Goal: Information Seeking & Learning: Learn about a topic

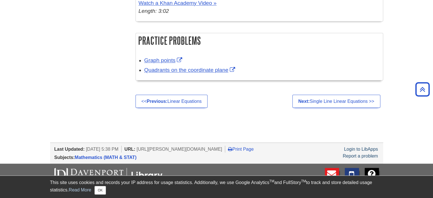
scroll to position [1010, 0]
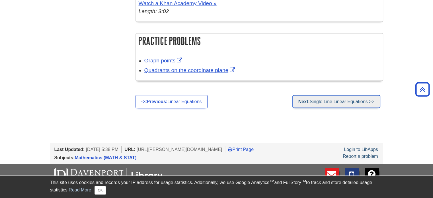
click at [297, 103] on link "Next: Single Line Linear Equations >>" at bounding box center [336, 101] width 88 height 13
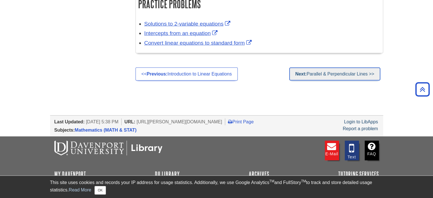
scroll to position [1458, 0]
click at [344, 71] on link "Next: Parallel & Perpendicular Lines >>" at bounding box center [334, 73] width 91 height 13
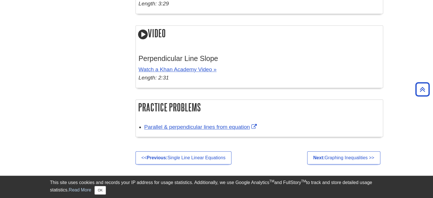
scroll to position [738, 0]
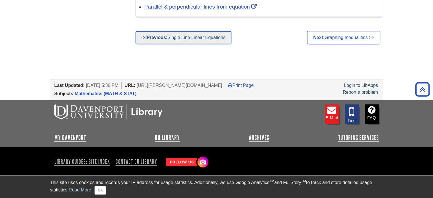
click at [197, 33] on link "<< Previous: Single Line Linear Equations" at bounding box center [183, 37] width 96 height 13
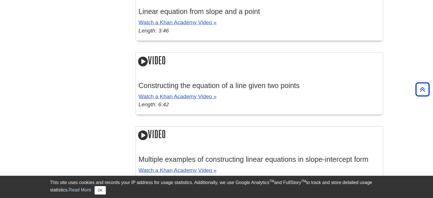
scroll to position [1311, 0]
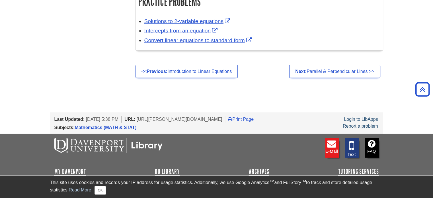
scroll to position [1492, 0]
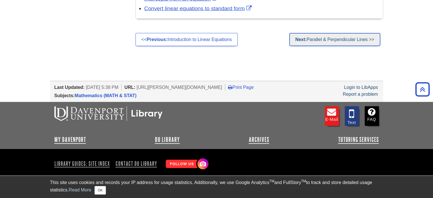
click at [342, 36] on link "Next: Parallel & Perpendicular Lines >>" at bounding box center [334, 39] width 91 height 13
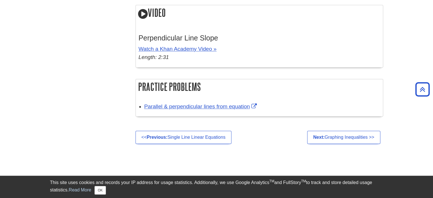
scroll to position [640, 0]
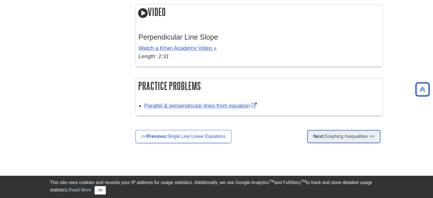
click at [348, 135] on link "Next: Graphing Inequalities >>" at bounding box center [343, 136] width 73 height 13
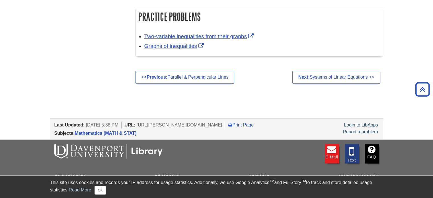
scroll to position [1896, 0]
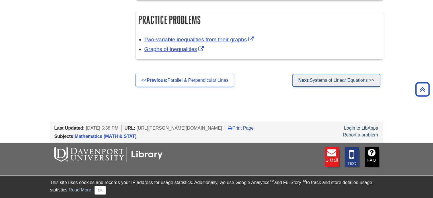
click at [316, 77] on link "Next: Systems of Linear Equations >>" at bounding box center [336, 80] width 88 height 13
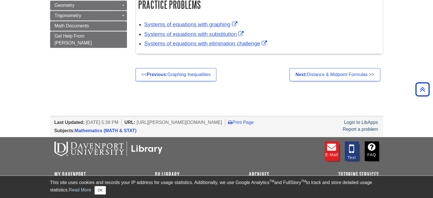
scroll to position [470, 0]
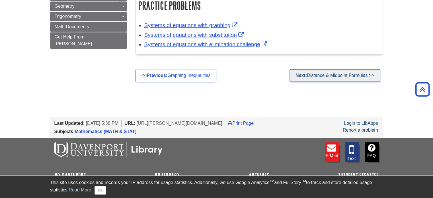
click at [314, 77] on link "Next: Distance & Midpoint Formulas >>" at bounding box center [334, 75] width 91 height 13
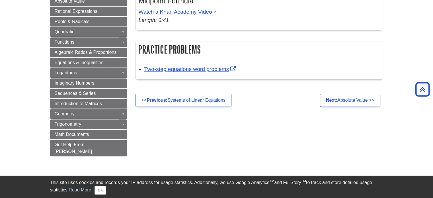
scroll to position [352, 0]
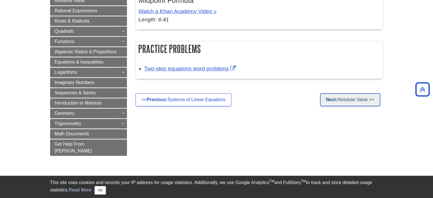
click at [336, 102] on link "Next: Absolute Value >>" at bounding box center [350, 99] width 60 height 13
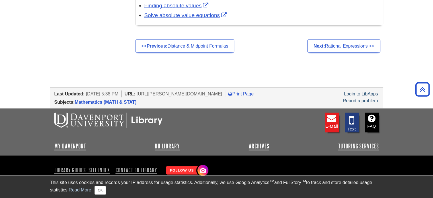
scroll to position [1123, 0]
